Goal: Communication & Community: Participate in discussion

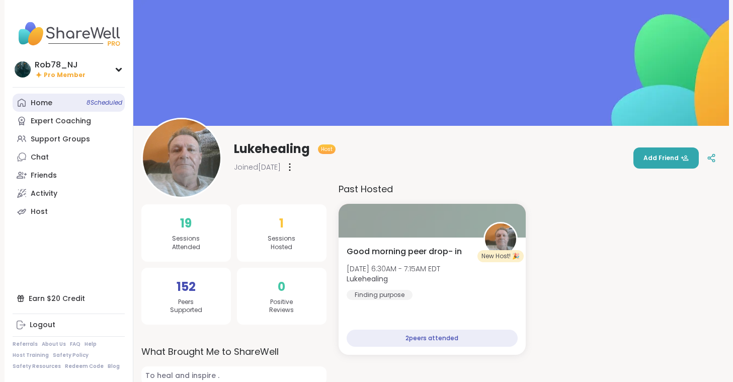
click at [60, 98] on link "Home 8 Scheduled" at bounding box center [69, 103] width 112 height 18
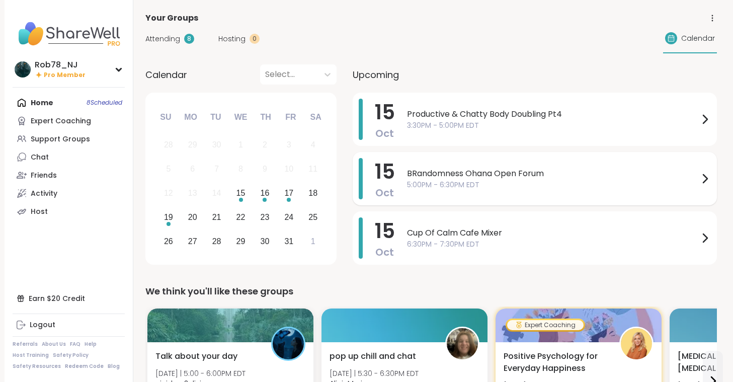
click at [498, 177] on span "BRandomness Ohana Open Forum" at bounding box center [553, 174] width 292 height 12
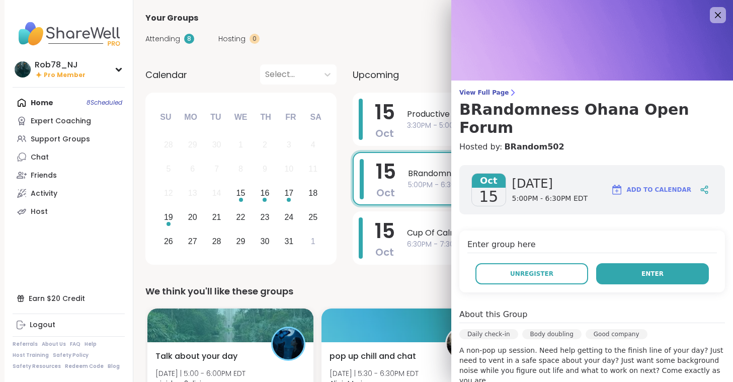
click at [641, 263] on button "Enter" at bounding box center [652, 273] width 113 height 21
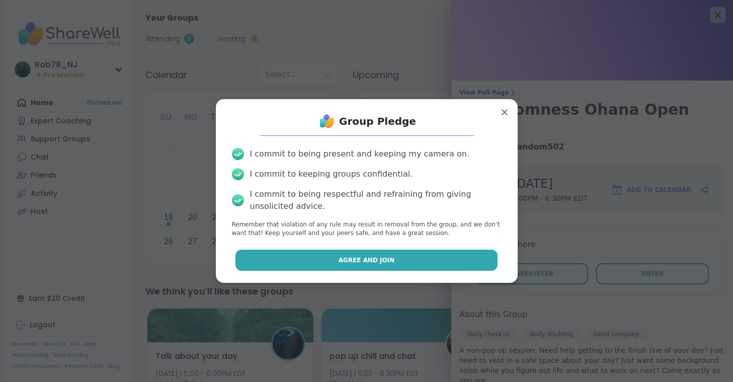
click at [396, 264] on button "Agree and Join" at bounding box center [367, 260] width 262 height 21
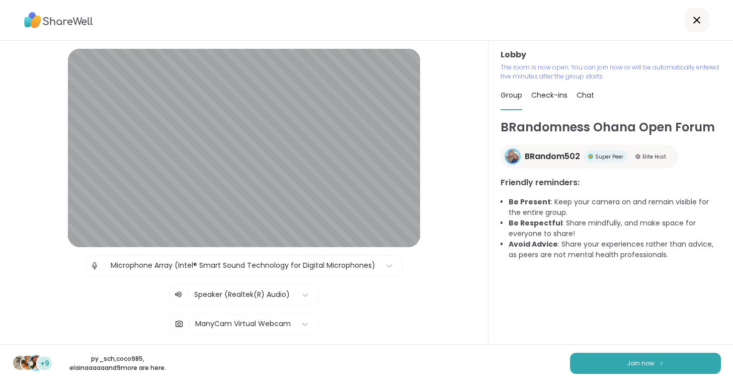
click at [604, 352] on div "+9 py_sch , coco985 , elainaaaaa and 9 more are here. Join now" at bounding box center [366, 363] width 733 height 38
click at [607, 365] on button "Join now" at bounding box center [645, 363] width 151 height 21
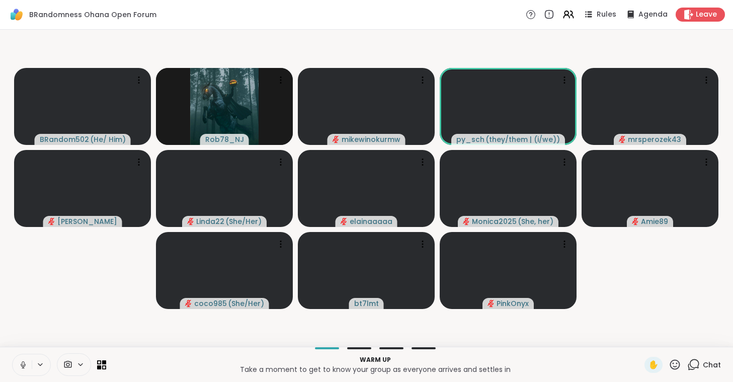
click at [25, 364] on icon at bounding box center [23, 364] width 9 height 9
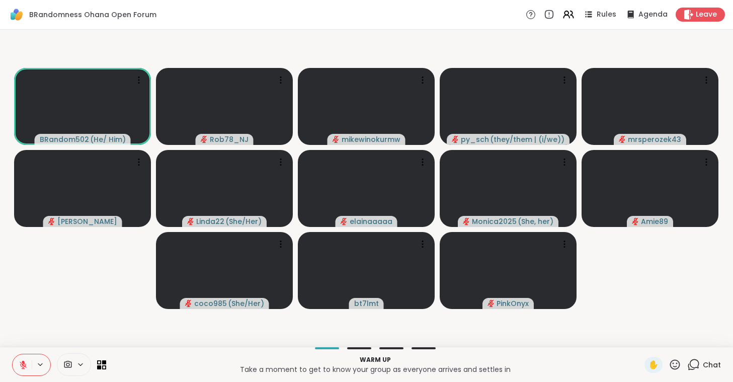
click at [70, 363] on icon at bounding box center [67, 365] width 9 height 10
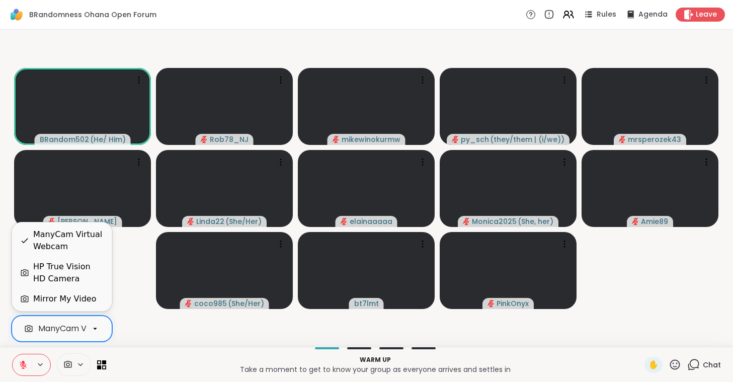
click at [82, 332] on div "ManyCam Virtual Webcam" at bounding box center [91, 329] width 107 height 12
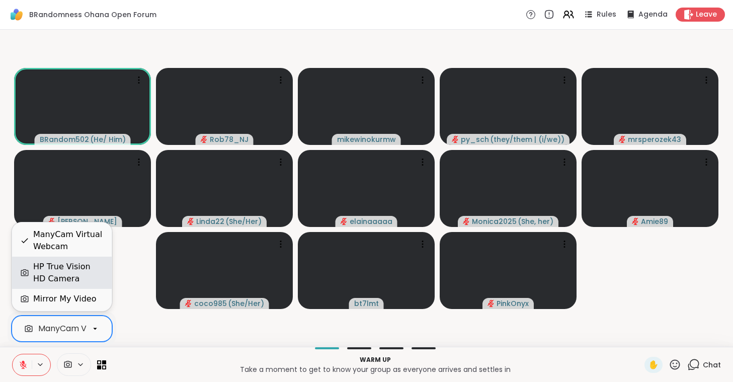
click at [75, 271] on div "HP True Vision HD Camera" at bounding box center [68, 273] width 70 height 24
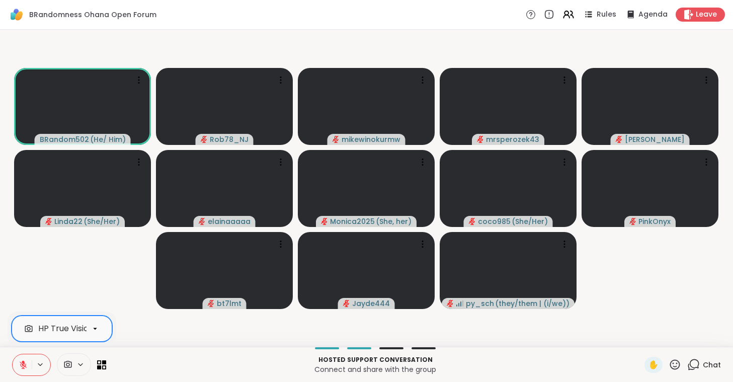
scroll to position [0, 41]
